Goal: Task Accomplishment & Management: Manage account settings

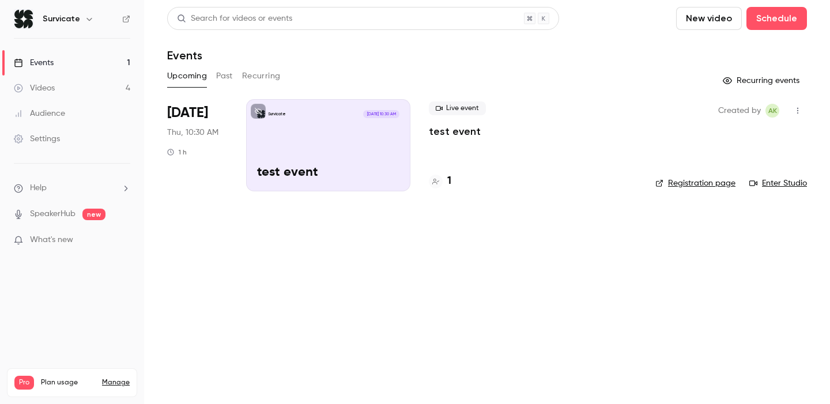
click at [74, 83] on link "Videos 4" at bounding box center [72, 87] width 144 height 25
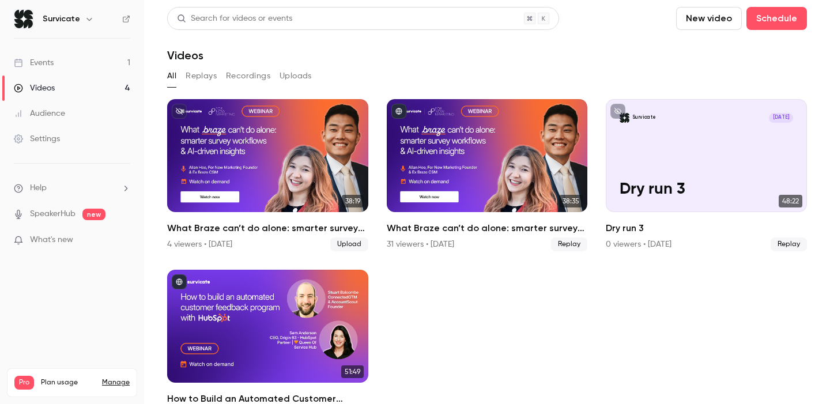
click at [70, 59] on link "Events 1" at bounding box center [72, 62] width 144 height 25
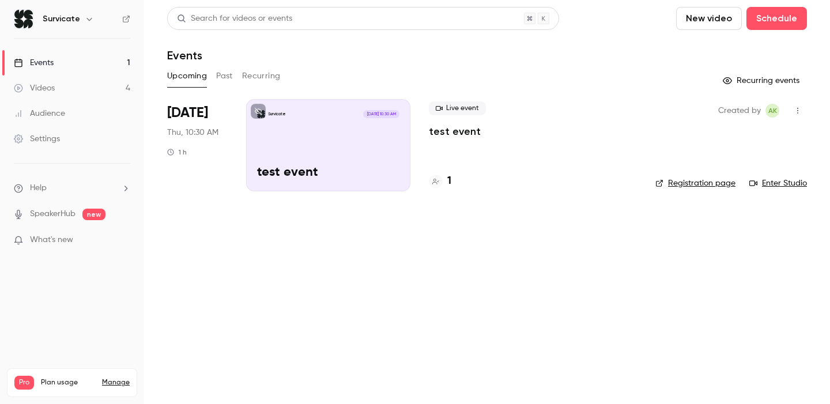
click at [60, 133] on link "Settings" at bounding box center [72, 138] width 144 height 25
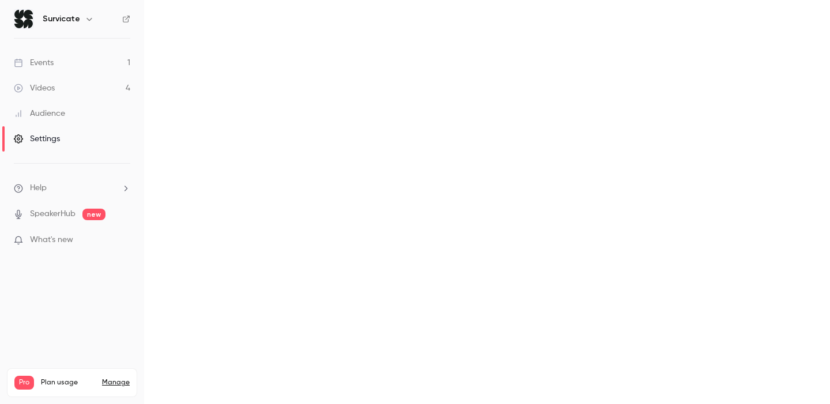
scroll to position [84, 0]
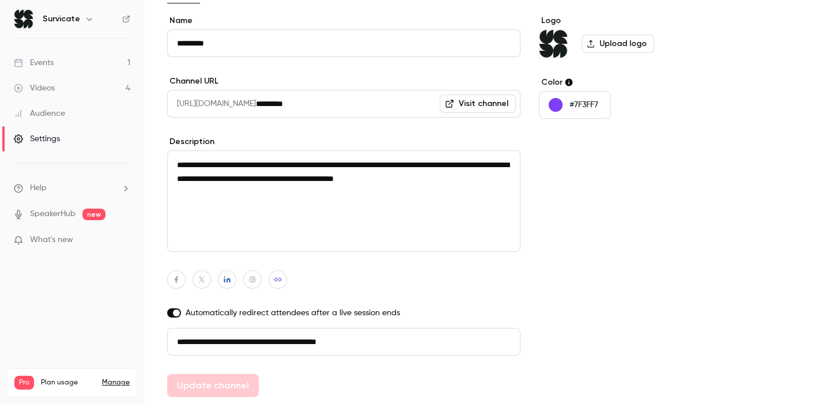
click at [118, 378] on link "Manage" at bounding box center [116, 382] width 28 height 9
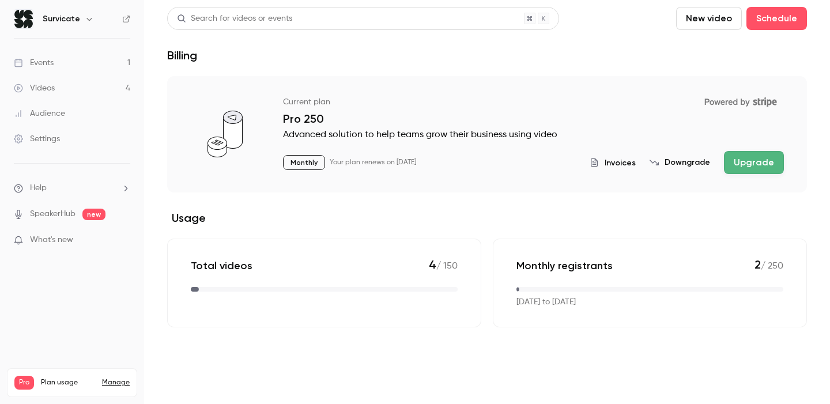
click at [118, 378] on link "Manage" at bounding box center [116, 382] width 28 height 9
click at [67, 133] on link "Settings" at bounding box center [72, 138] width 144 height 25
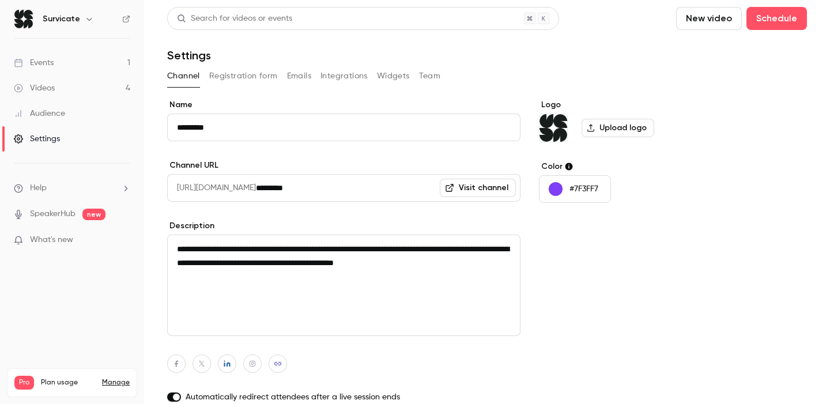
click at [274, 77] on button "Registration form" at bounding box center [243, 76] width 69 height 18
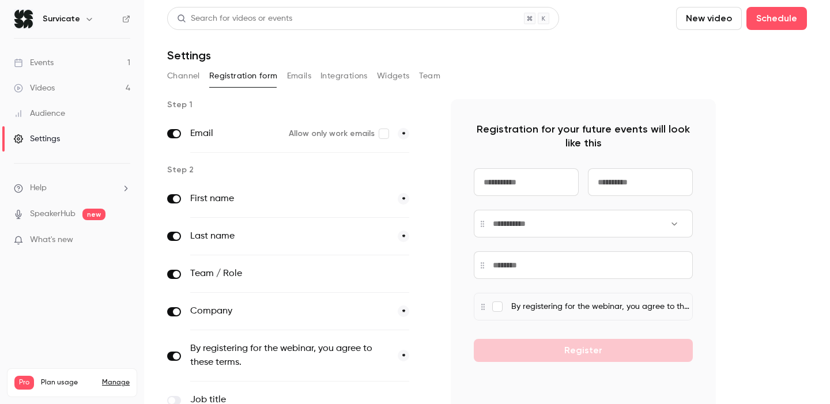
click at [307, 77] on button "Emails" at bounding box center [299, 76] width 24 height 18
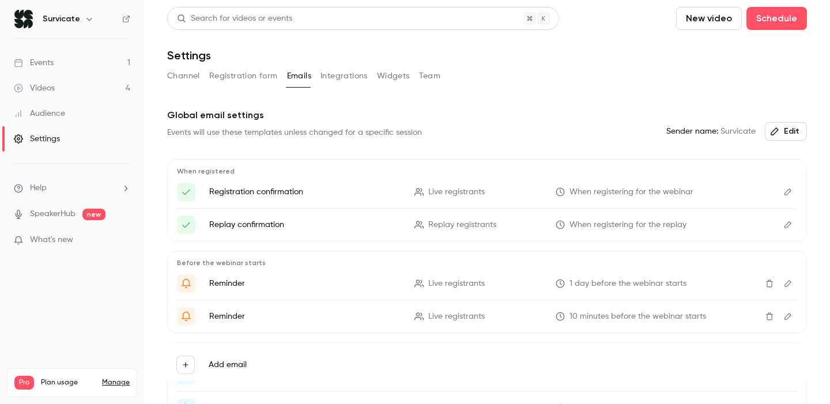
click at [355, 75] on button "Integrations" at bounding box center [343, 76] width 47 height 18
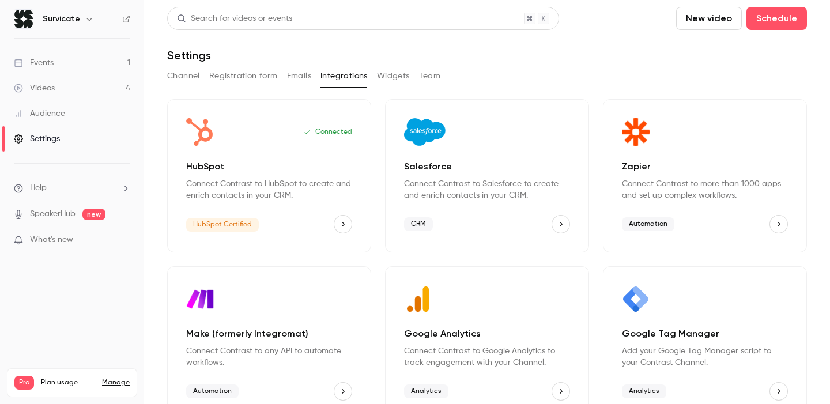
click at [302, 78] on button "Emails" at bounding box center [299, 76] width 24 height 18
